Goal: Find specific page/section: Find specific page/section

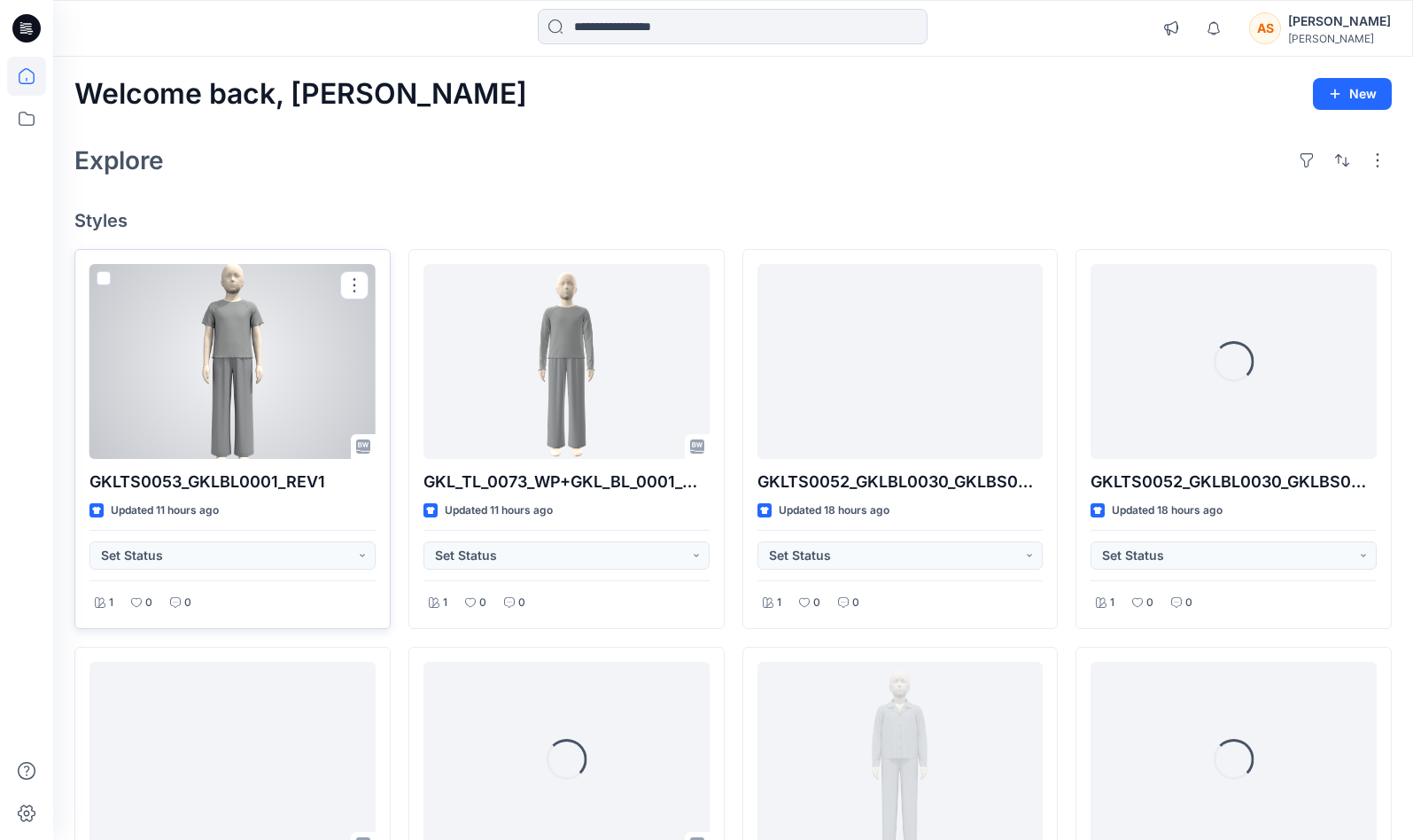
click at [211, 396] on div at bounding box center [232, 361] width 286 height 195
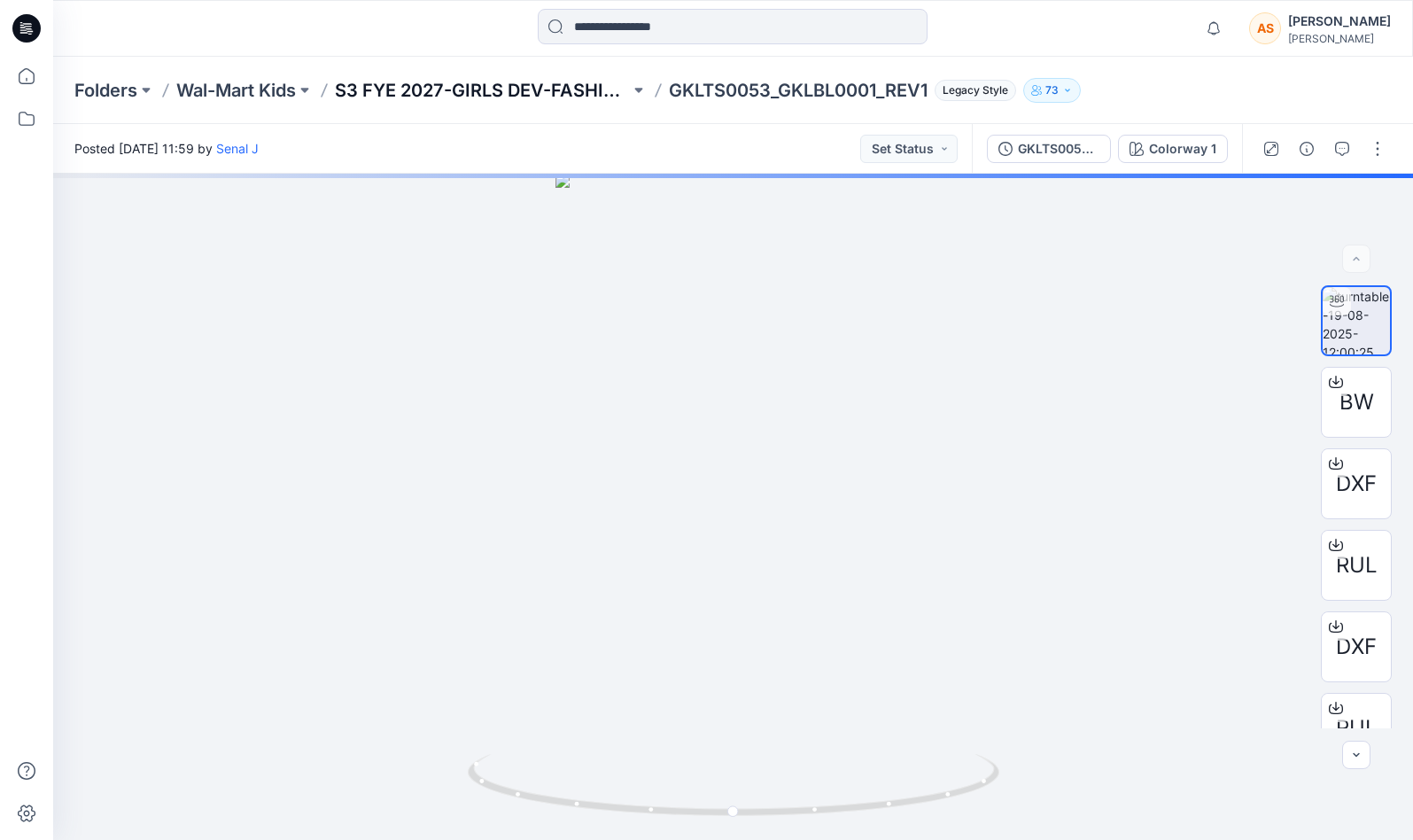
click at [469, 88] on p "S3 FYE 2027-GIRLS DEV-FASHION" at bounding box center [482, 89] width 295 height 24
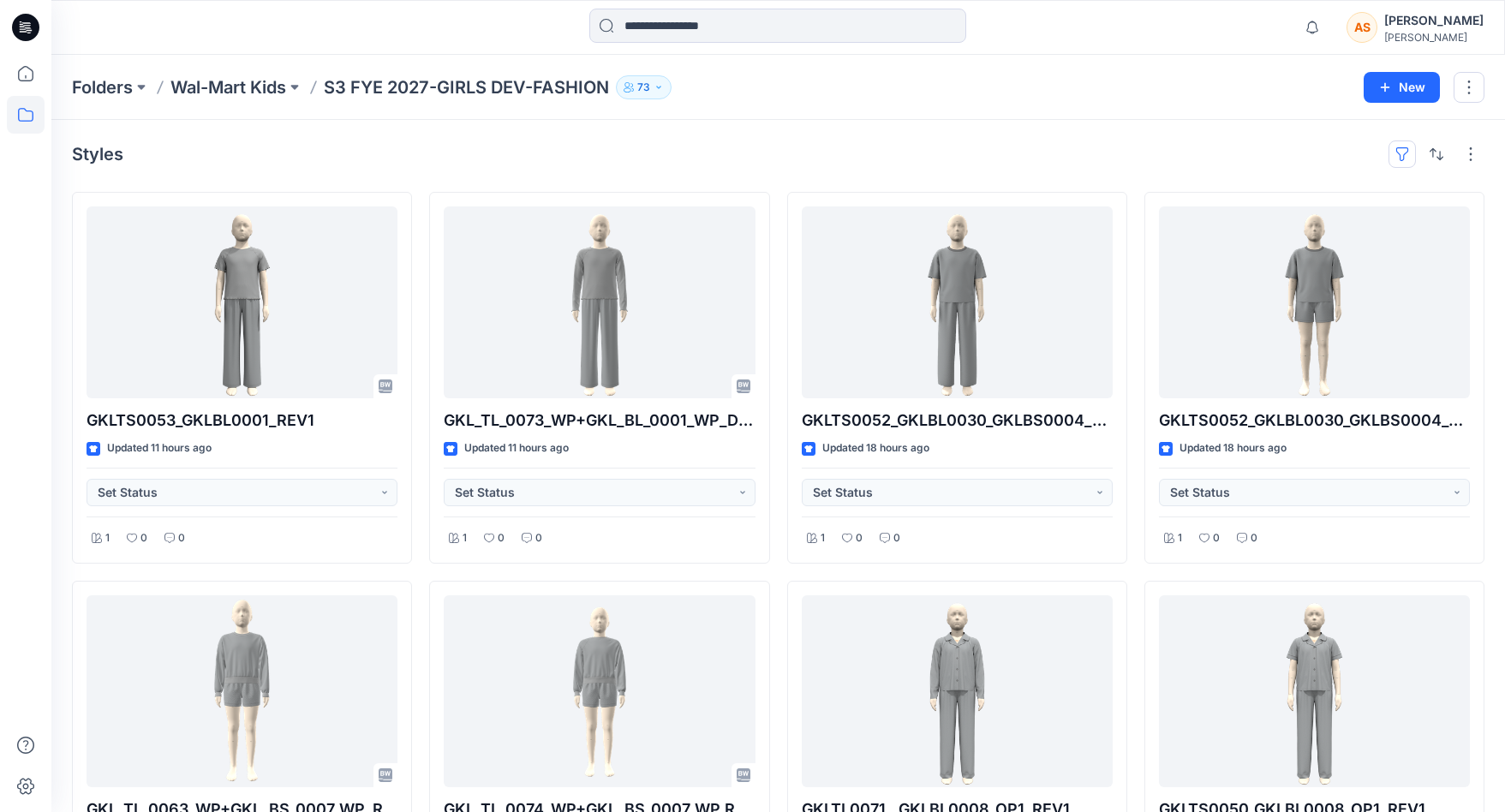
click at [1329, 156] on button "button" at bounding box center [1402, 154] width 27 height 27
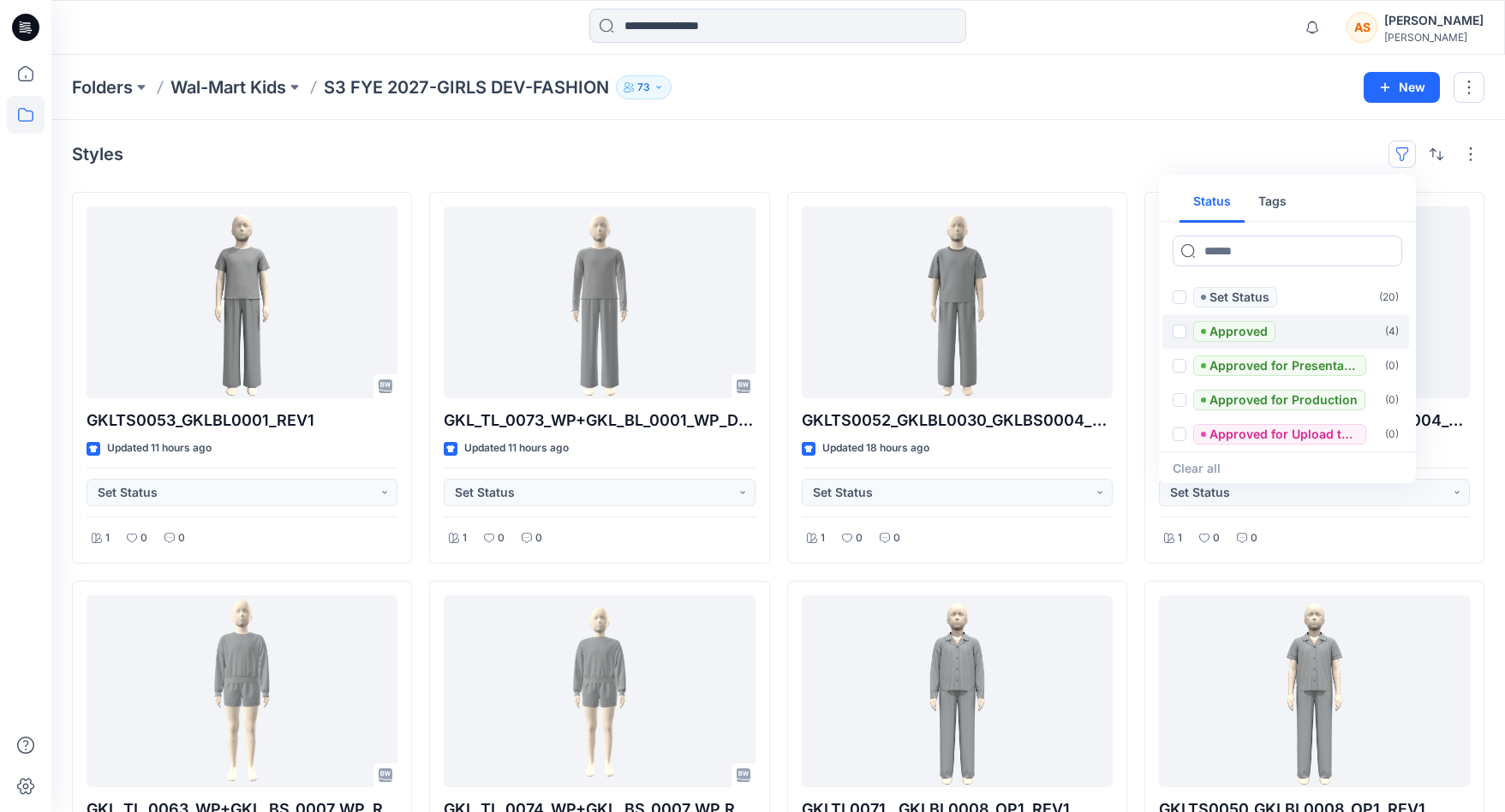
click at [1183, 334] on span at bounding box center [1180, 332] width 14 height 14
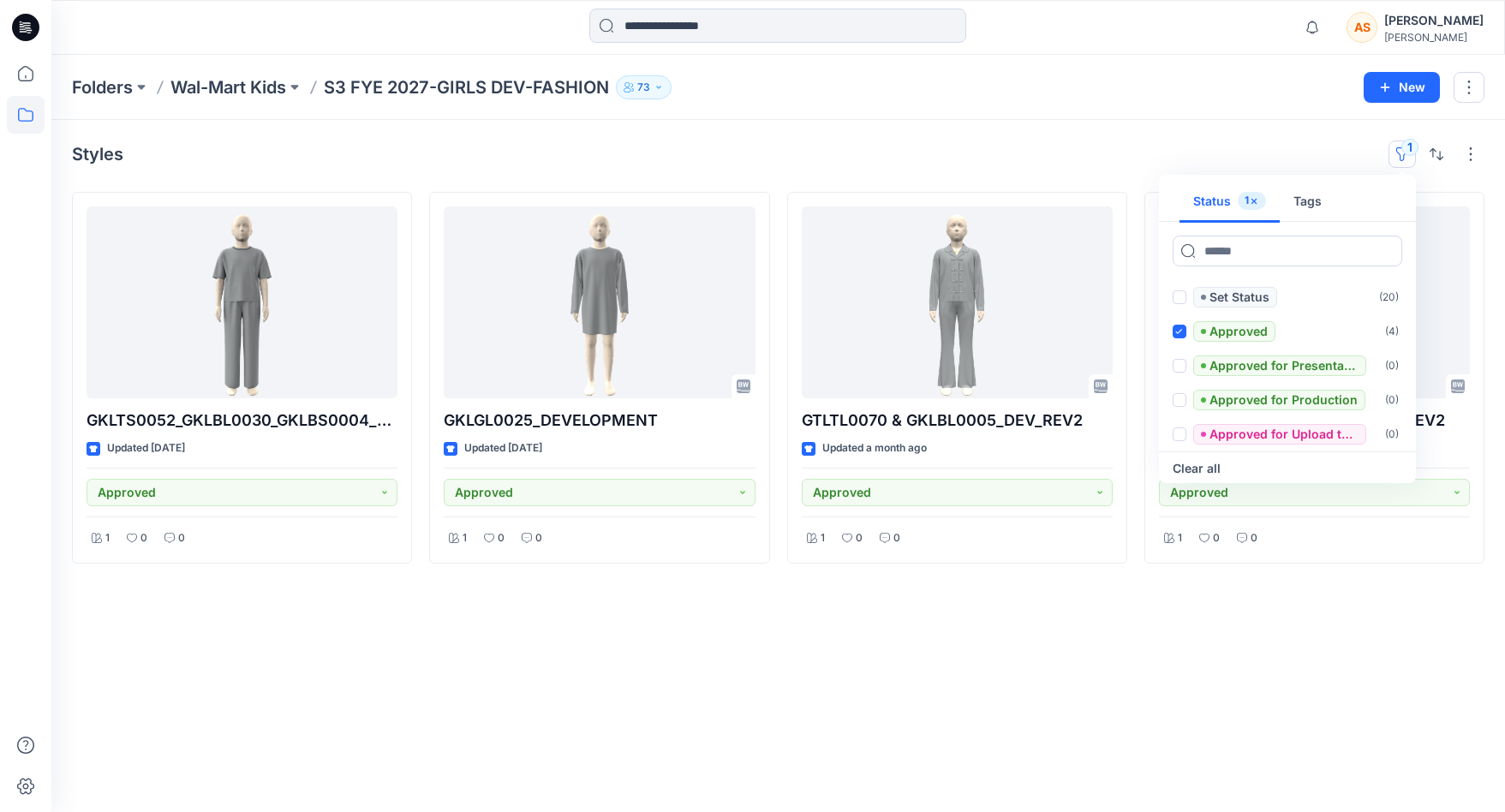
click at [1050, 115] on div "Folders Wal-Mart Kids S3 FYE 2027-GIRLS DEV-FASHION 73 New" at bounding box center [778, 87] width 1453 height 65
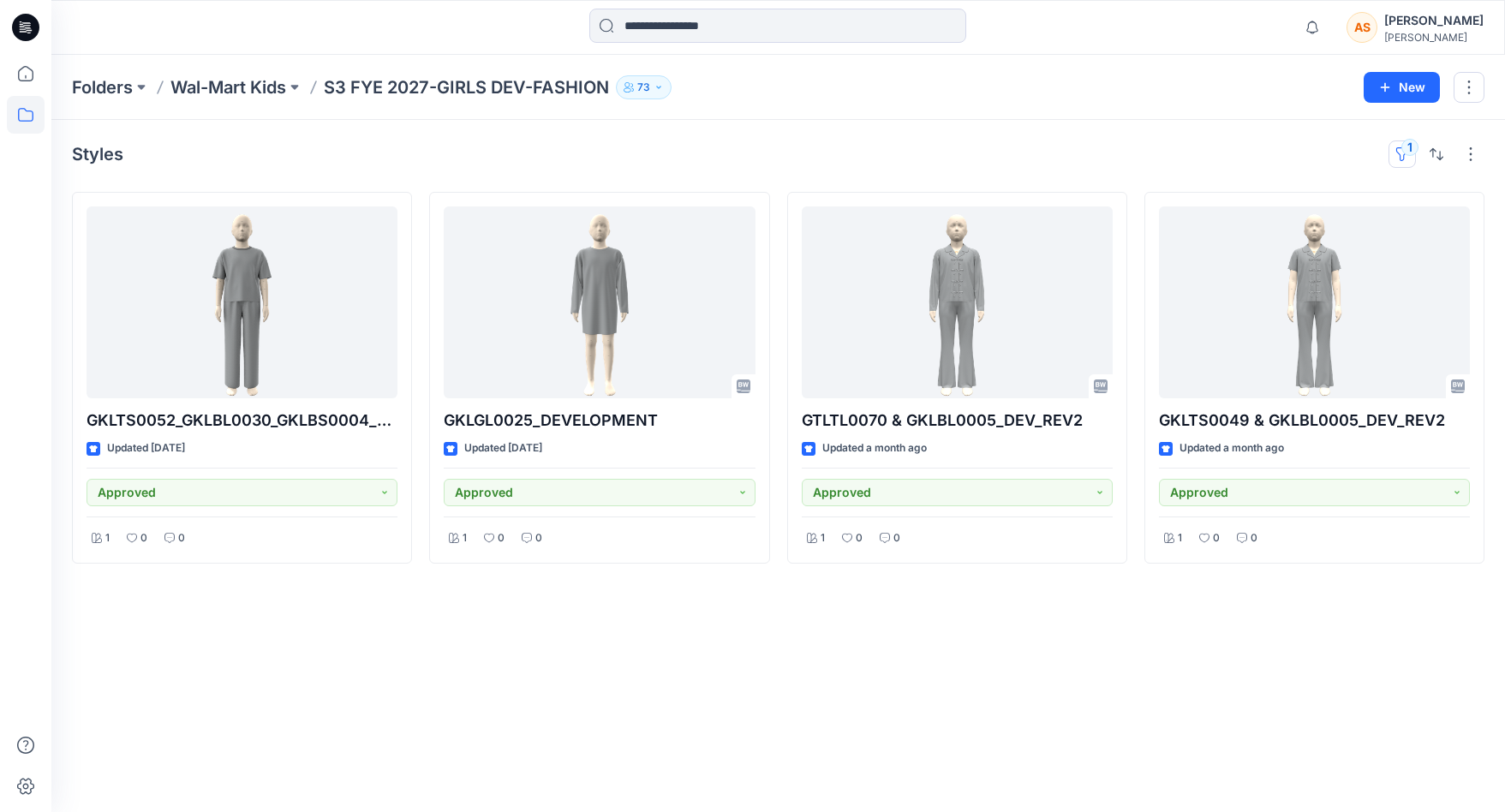
click at [1329, 161] on button "1" at bounding box center [1402, 154] width 27 height 27
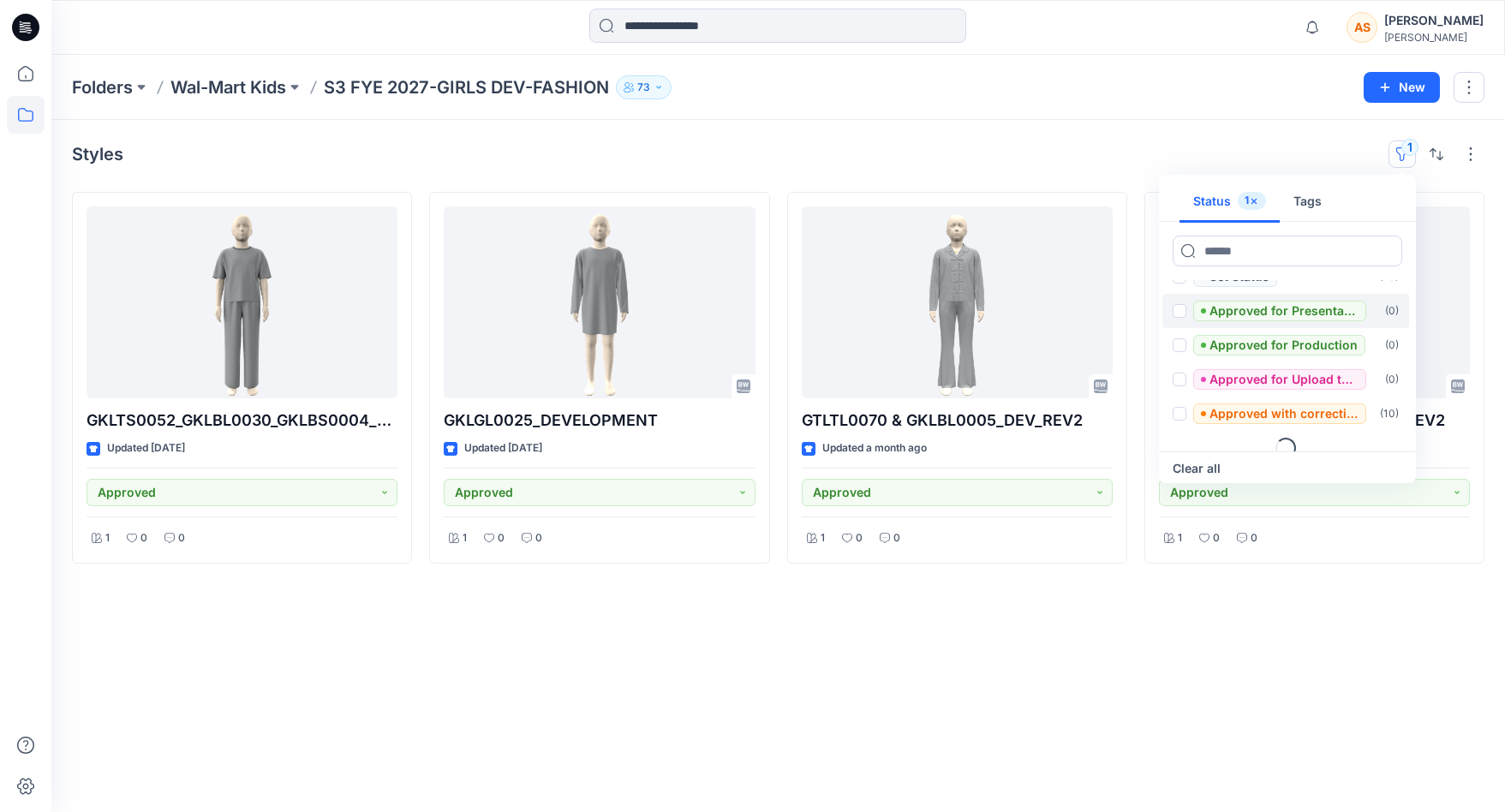
scroll to position [68, 0]
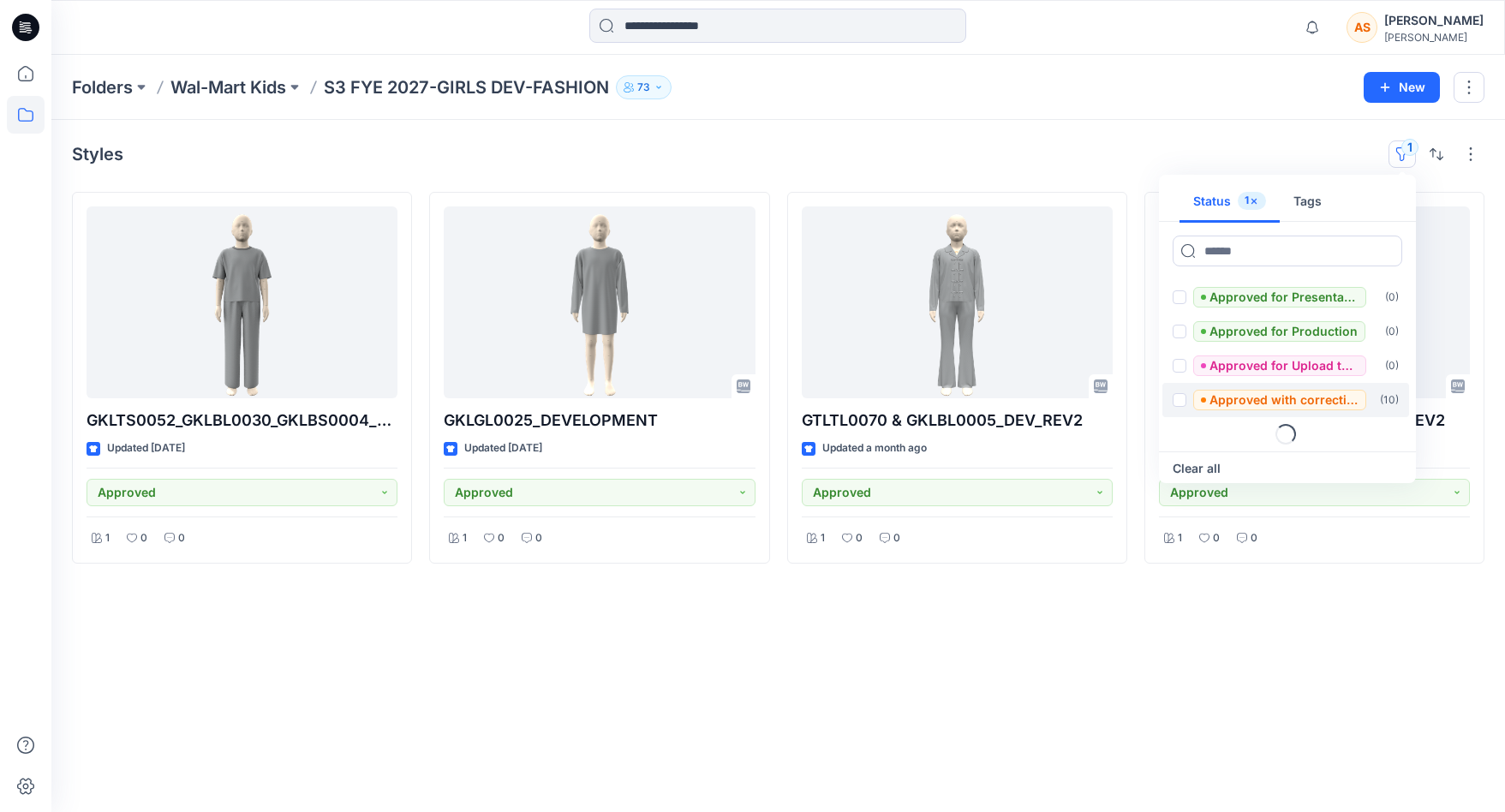
click at [1181, 403] on span at bounding box center [1180, 400] width 14 height 14
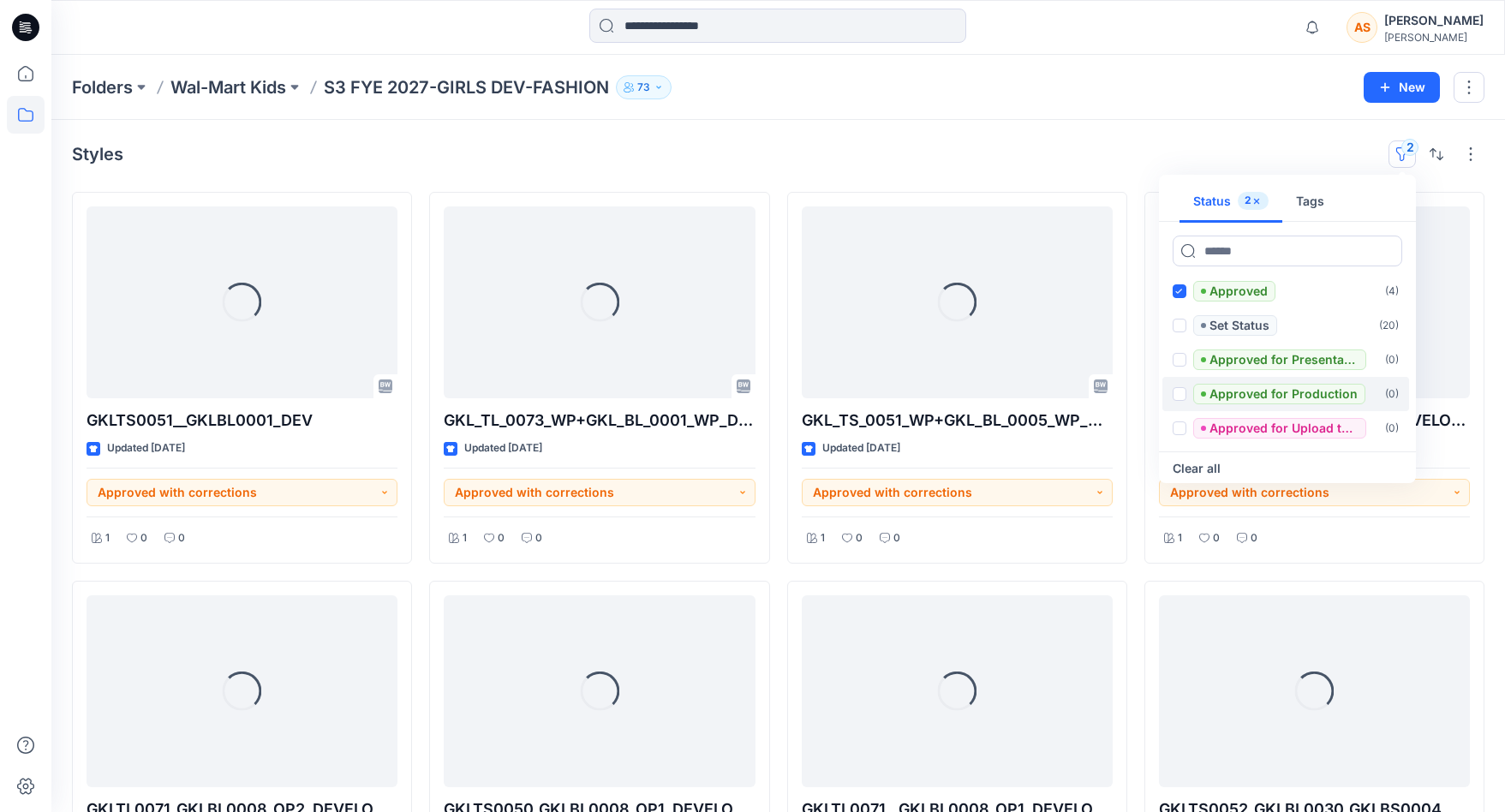
scroll to position [0, 0]
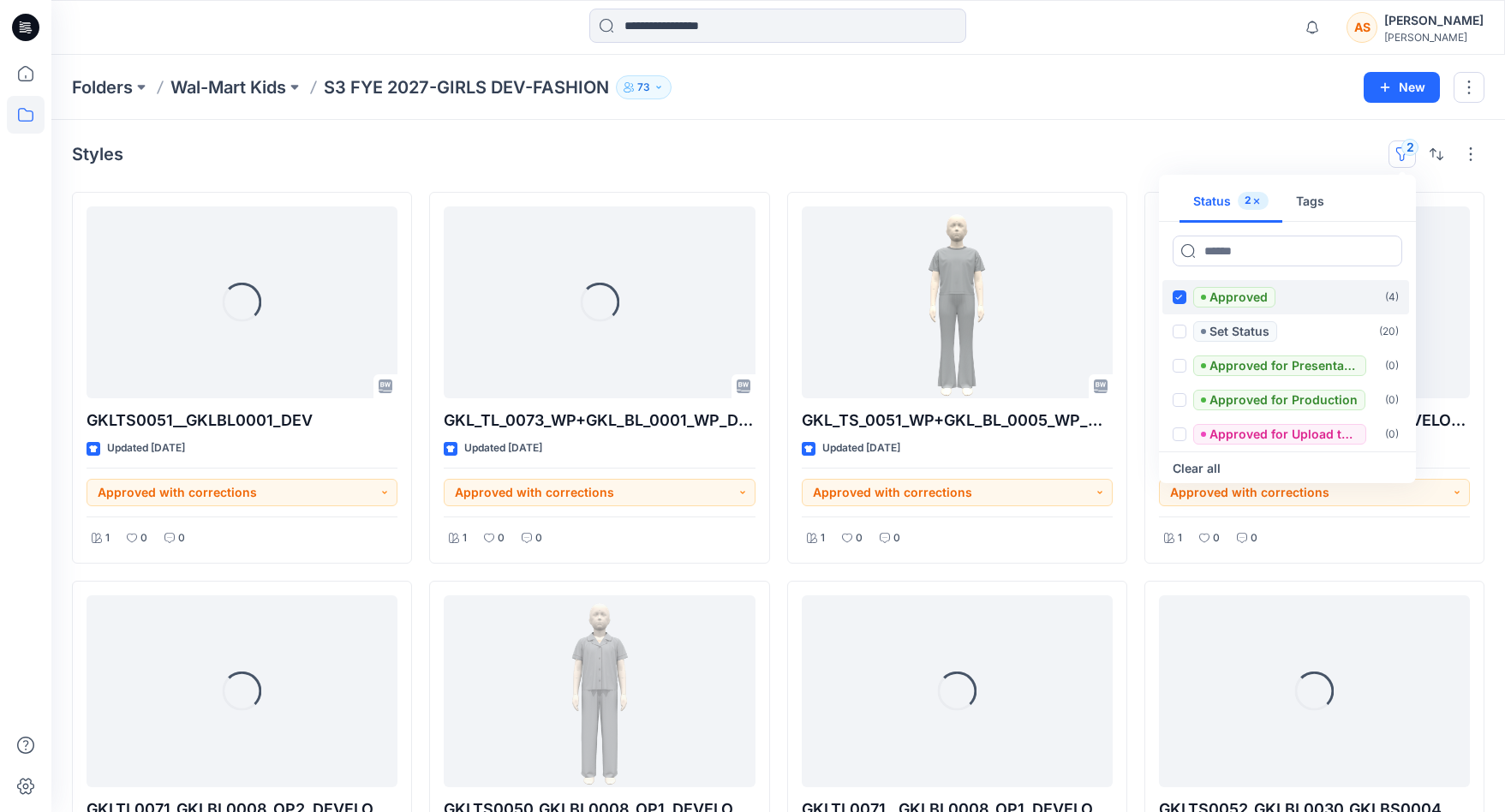
click at [1178, 298] on icon at bounding box center [1179, 297] width 8 height 6
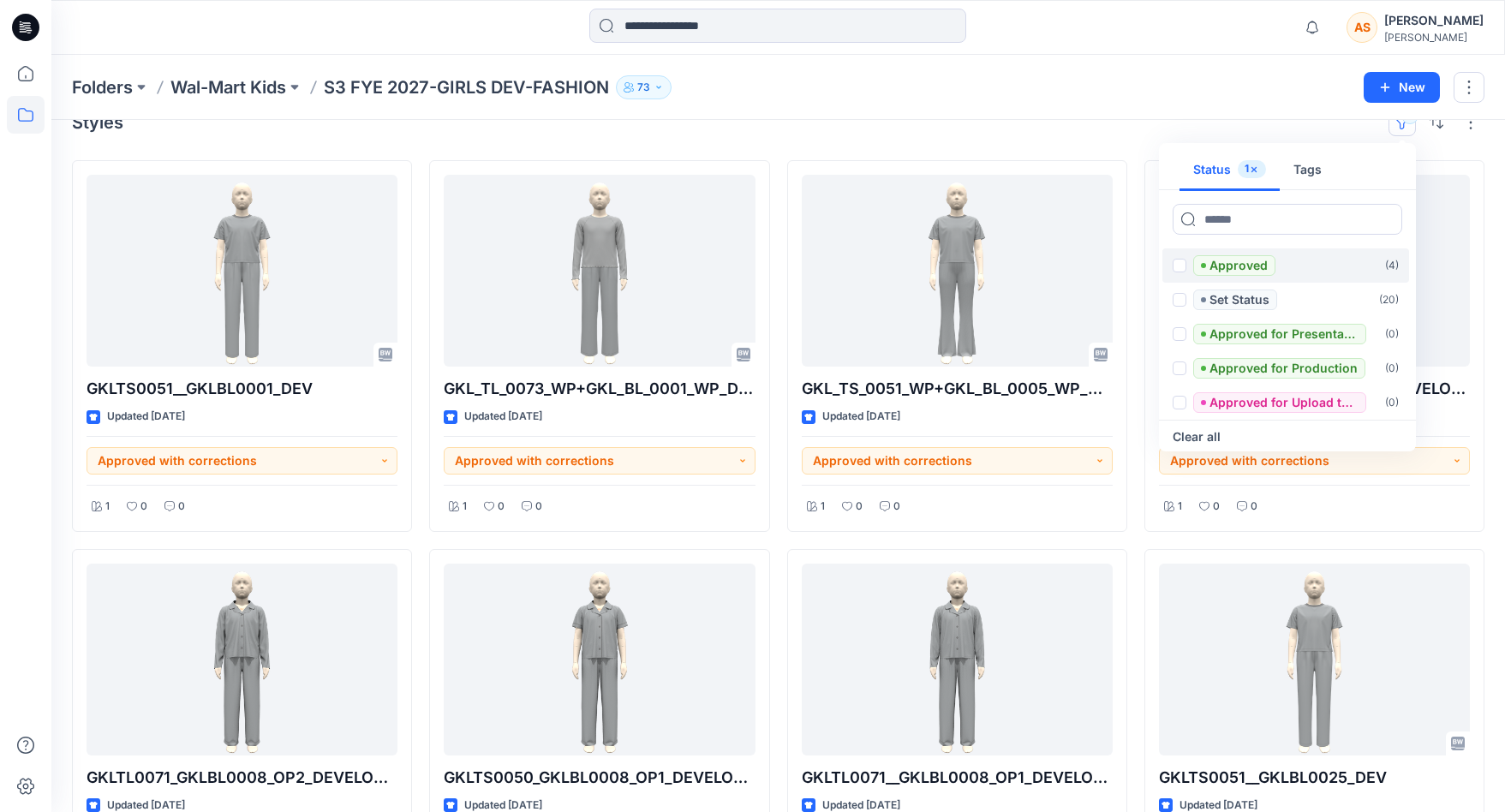
scroll to position [34, 0]
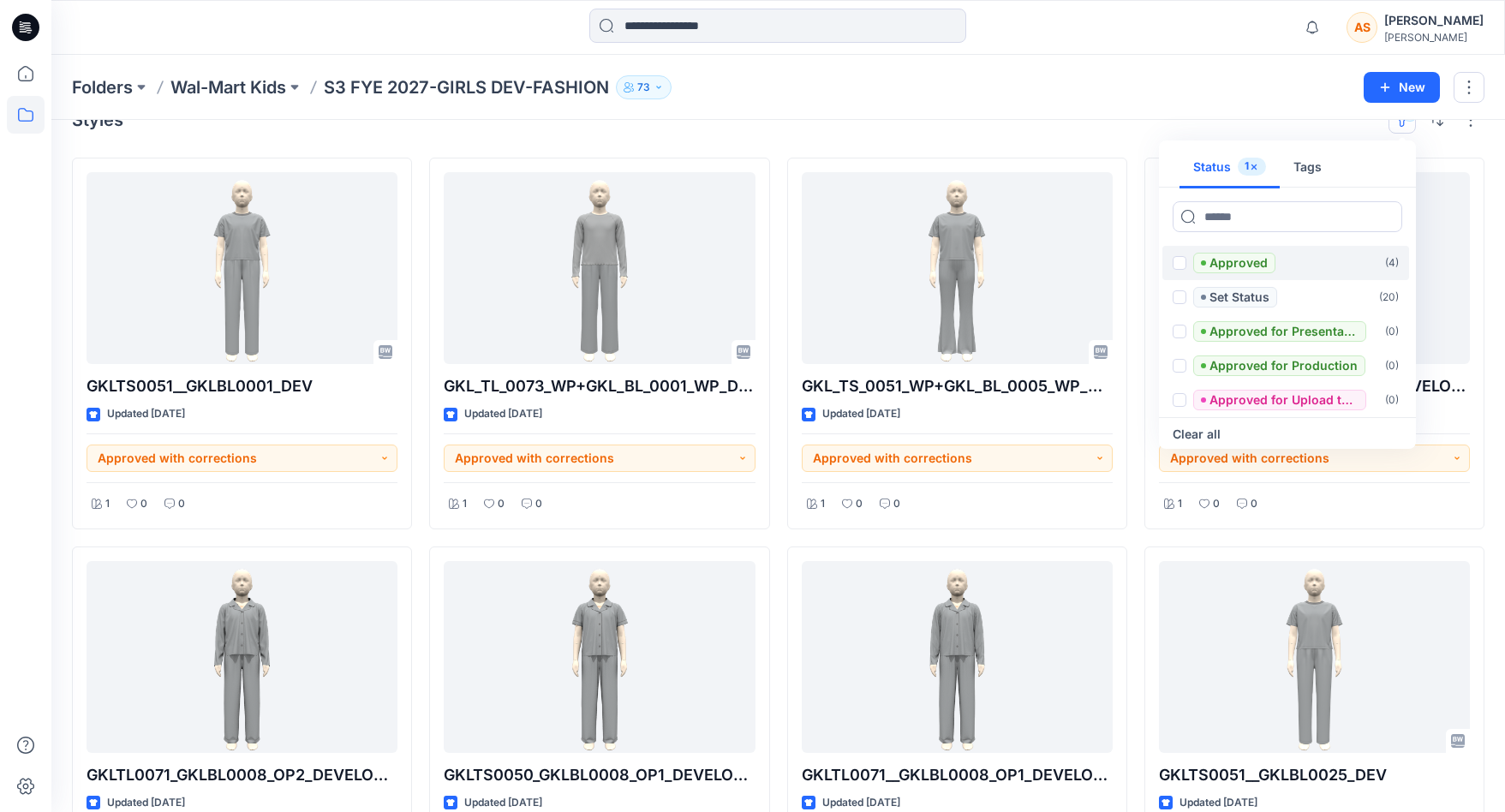
click at [1025, 112] on div "Folders Wal-Mart Kids S3 FYE 2027-GIRLS DEV-FASHION 73 New" at bounding box center [778, 87] width 1453 height 65
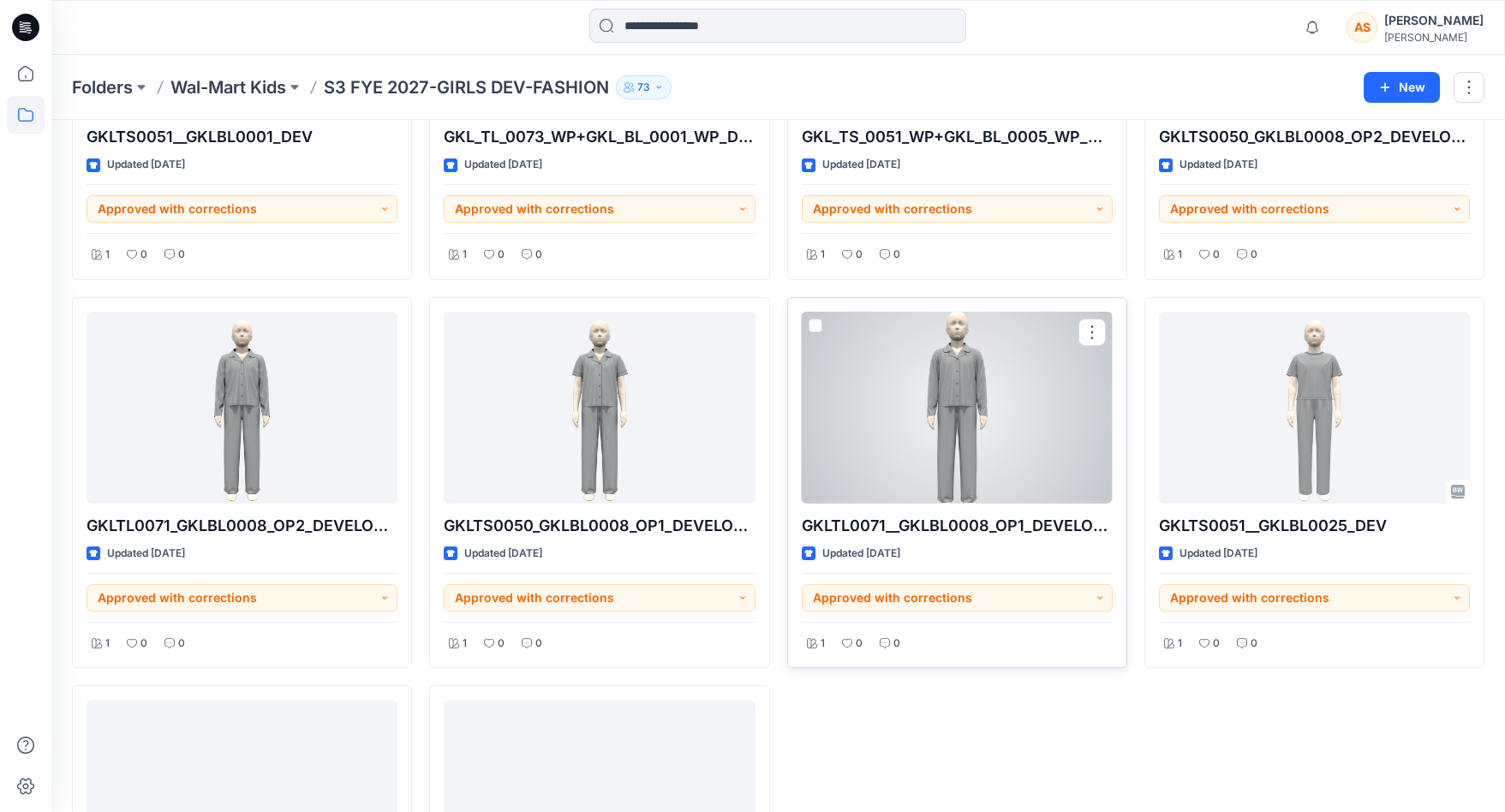
scroll to position [0, 0]
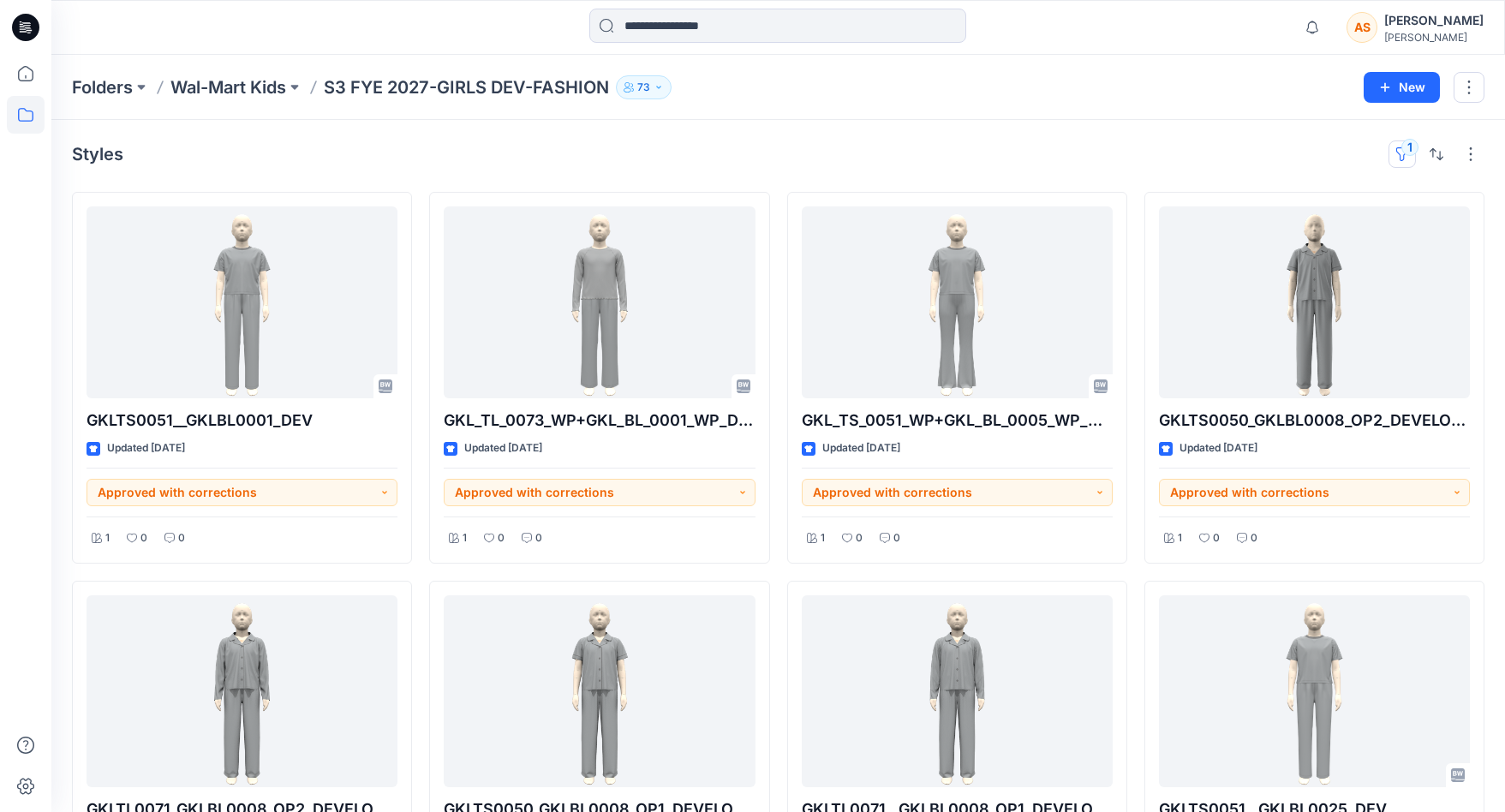
click at [1329, 162] on button "1" at bounding box center [1402, 154] width 27 height 27
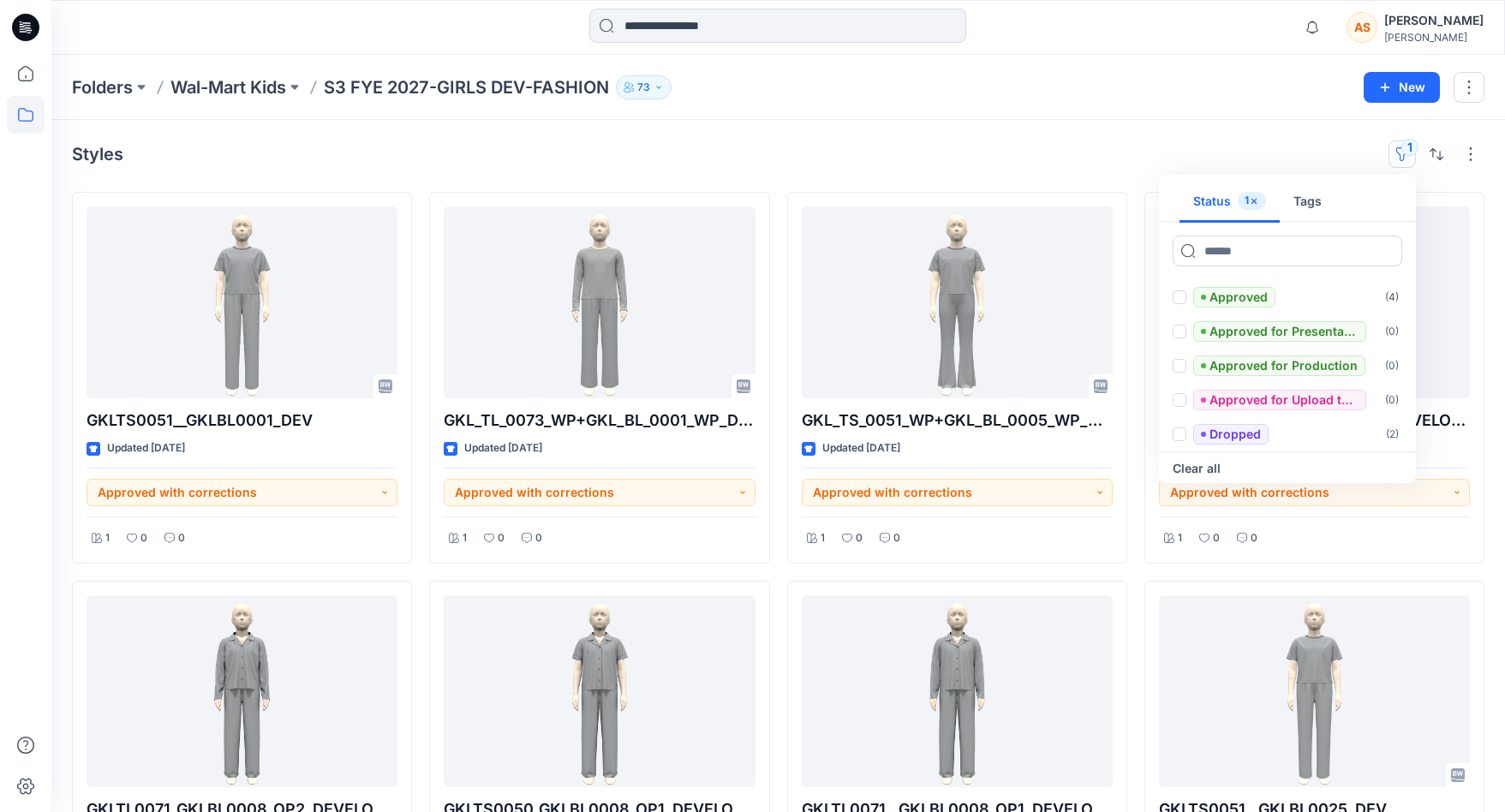
click at [1219, 128] on div "Styles 1 Status 1 Tags Approved with corrections ( 10 ) Set Status ( 20 ) Appro…" at bounding box center [778, 740] width 1453 height 1241
